Goal: Information Seeking & Learning: Learn about a topic

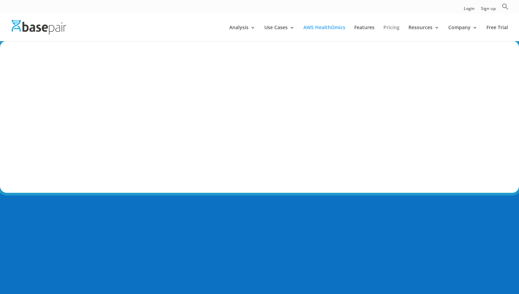
click at [389, 25] on link "Pricing" at bounding box center [391, 33] width 16 height 16
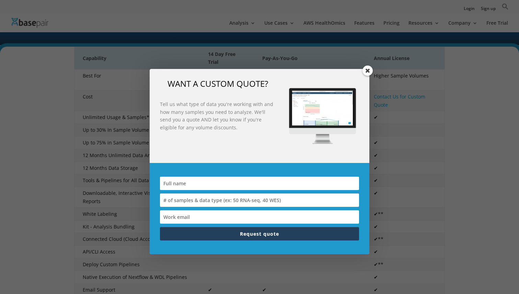
scroll to position [130, 0]
click at [364, 75] on div "WANT A CUSTOM QUOTE? Tell us what type of data you're working with and how many…" at bounding box center [260, 116] width 220 height 94
click at [366, 72] on span at bounding box center [367, 71] width 10 height 10
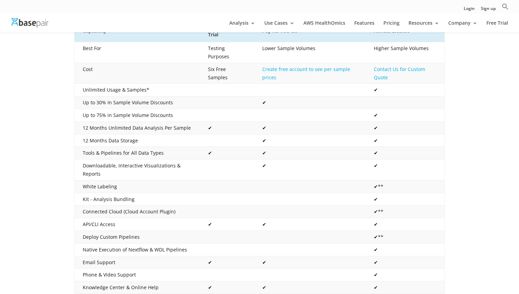
scroll to position [120, 0]
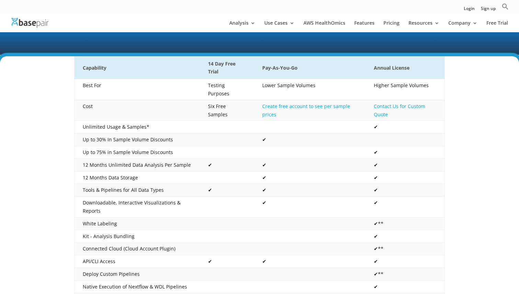
click at [476, 188] on div "Capability 14 Day Free Trial Pay-As-You-Go Annual License Best For Testing Purp…" at bounding box center [259, 226] width 519 height 340
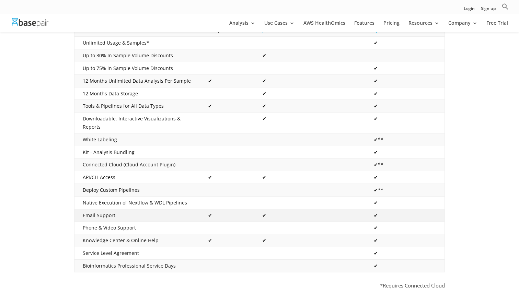
scroll to position [204, 0]
drag, startPoint x: 345, startPoint y: 186, endPoint x: 383, endPoint y: 183, distance: 38.5
click at [383, 185] on tr "Deploy Custom Pipelines ✔**" at bounding box center [259, 191] width 370 height 13
click at [384, 185] on td "✔**" at bounding box center [405, 191] width 79 height 13
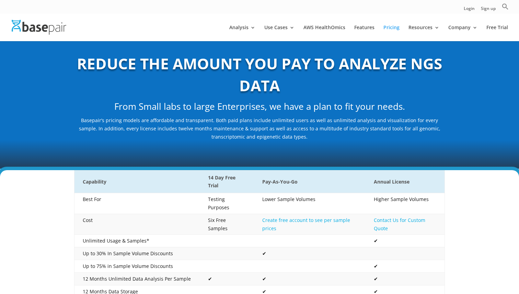
scroll to position [0, 0]
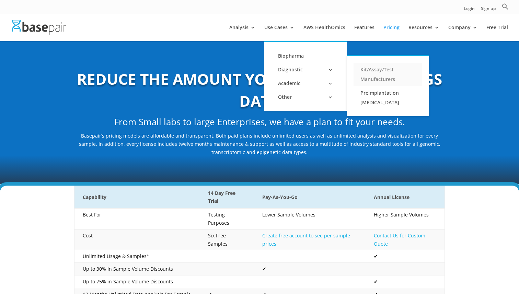
click at [376, 71] on link "Kit/Assay/Test Manufacturers" at bounding box center [388, 74] width 69 height 23
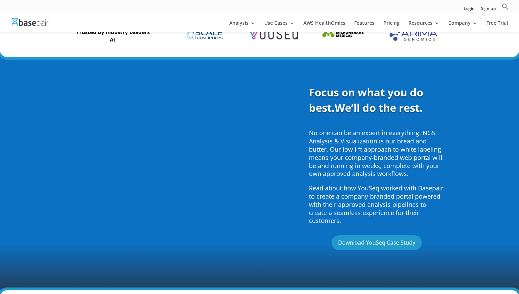
scroll to position [249, 0]
